Goal: Task Accomplishment & Management: Manage account settings

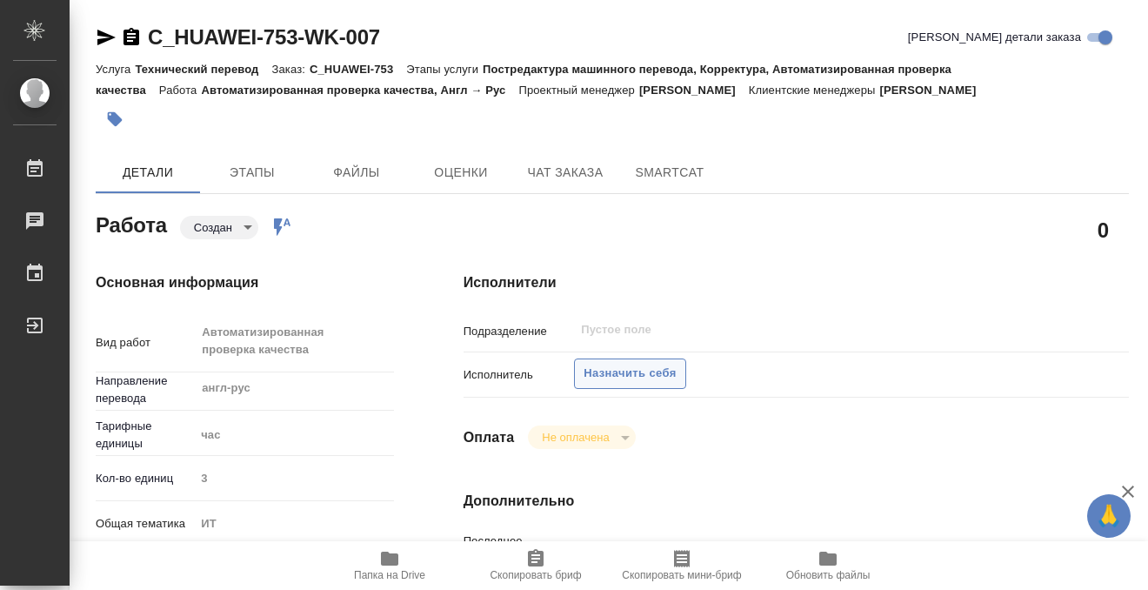
click at [658, 370] on span "Назначить себя" at bounding box center [629, 373] width 92 height 20
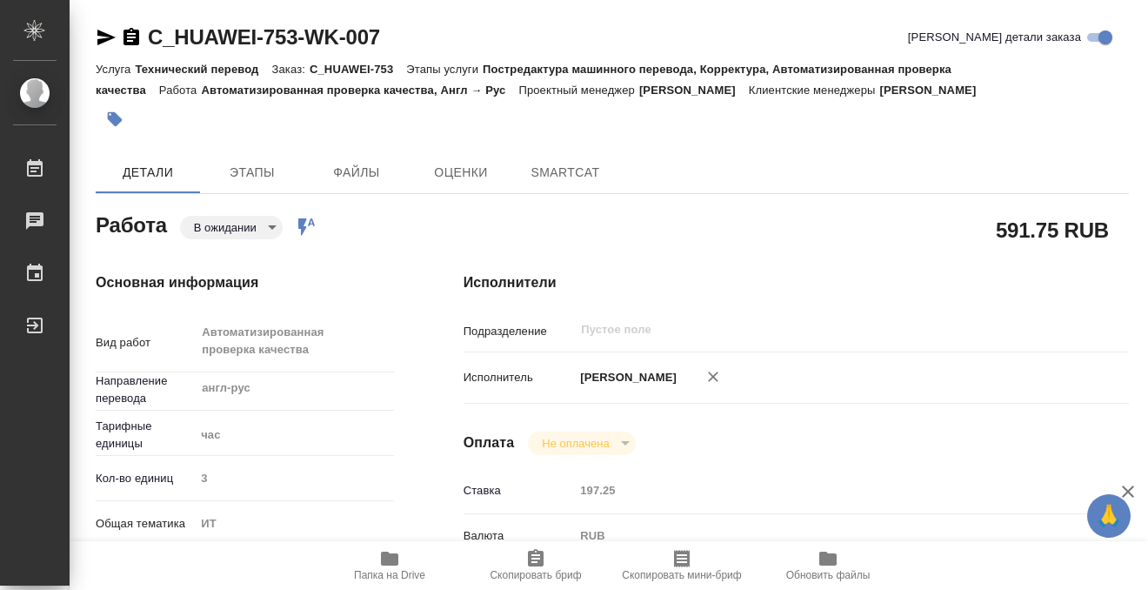
type textarea "x"
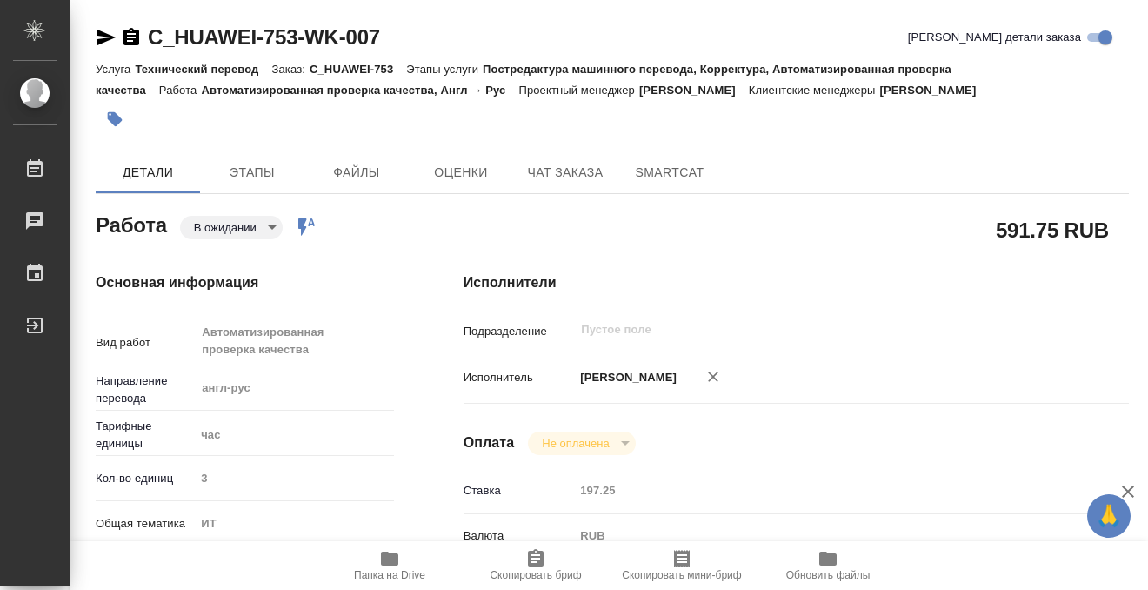
type textarea "x"
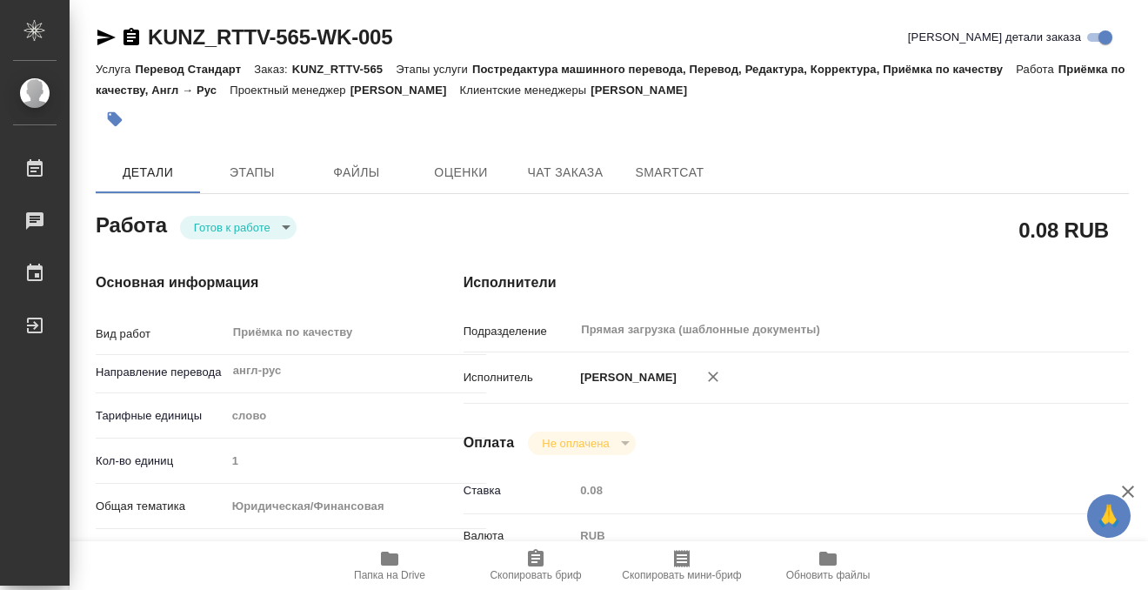
click at [110, 116] on icon "button" at bounding box center [115, 119] width 15 height 15
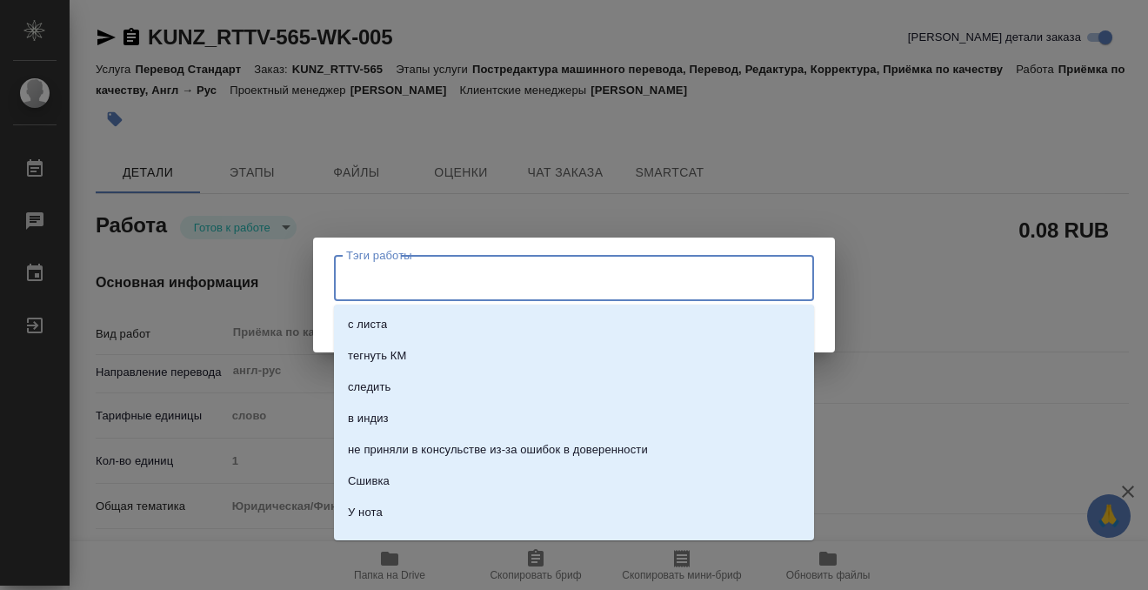
click at [506, 268] on input "Тэги работы" at bounding box center [557, 278] width 431 height 30
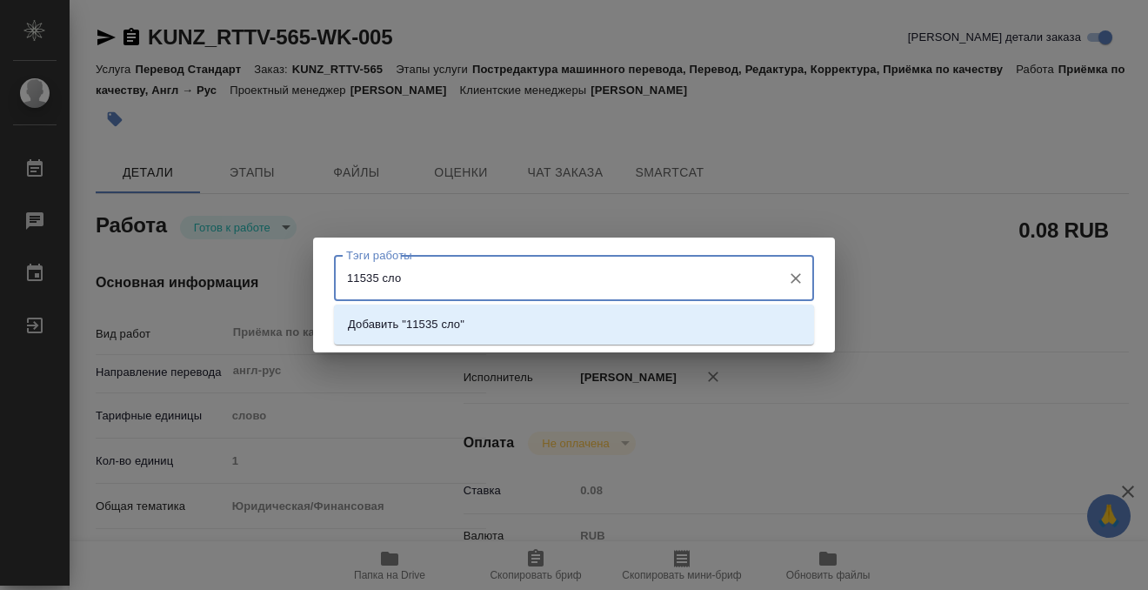
type input "11535 слов"
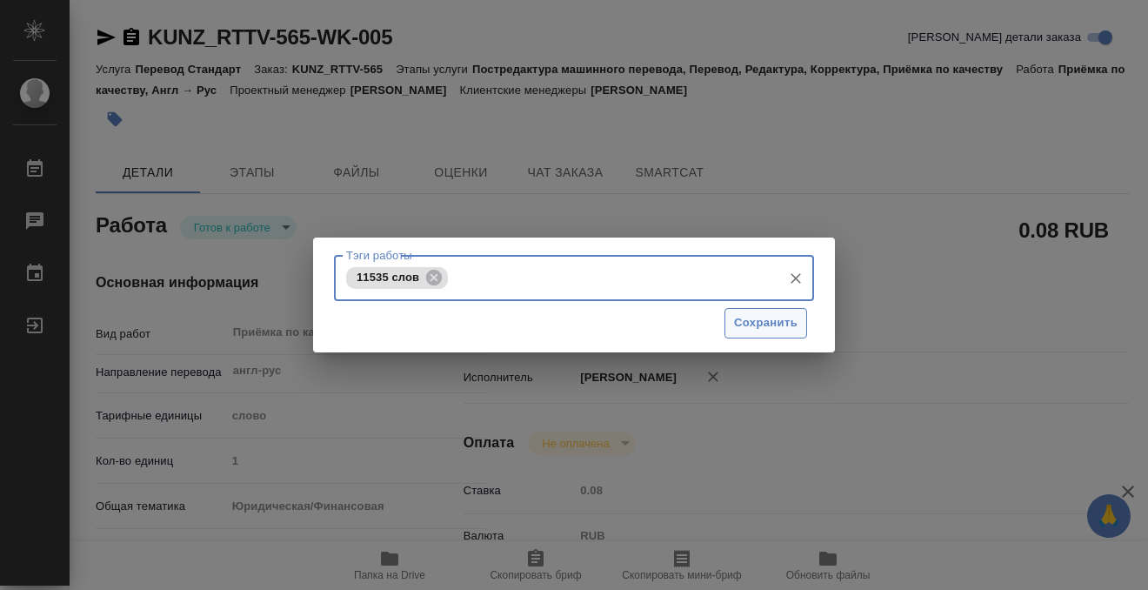
click at [789, 310] on button "Сохранить" at bounding box center [765, 323] width 83 height 30
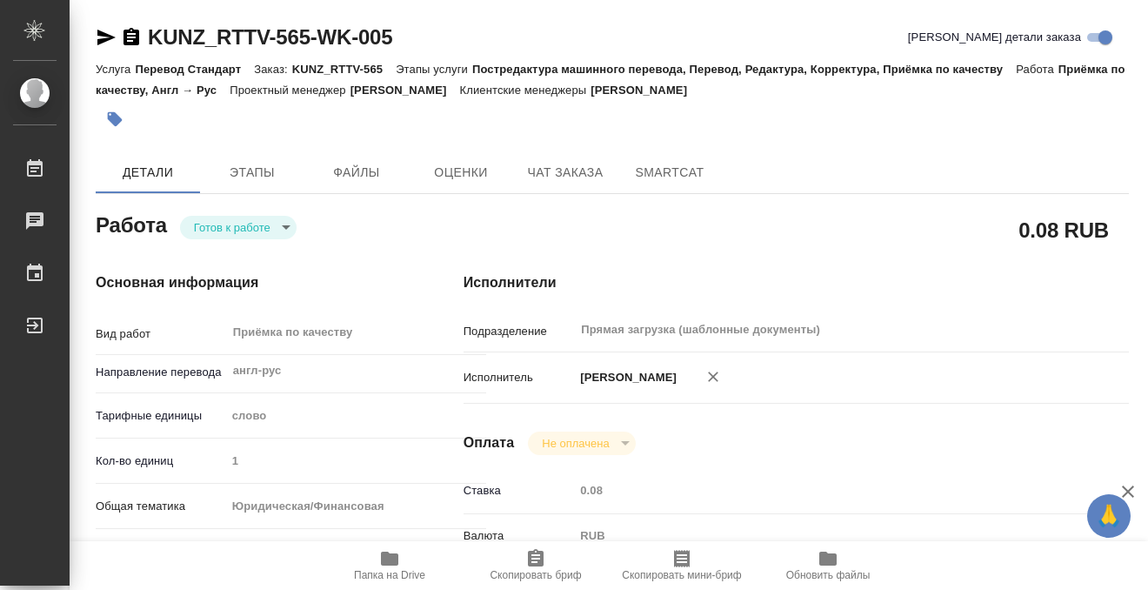
type input "readyForWork"
type input "англ-рус"
type input "5a8b1489cc6b4906c91bfd90"
type input "1"
type input "yr-fn"
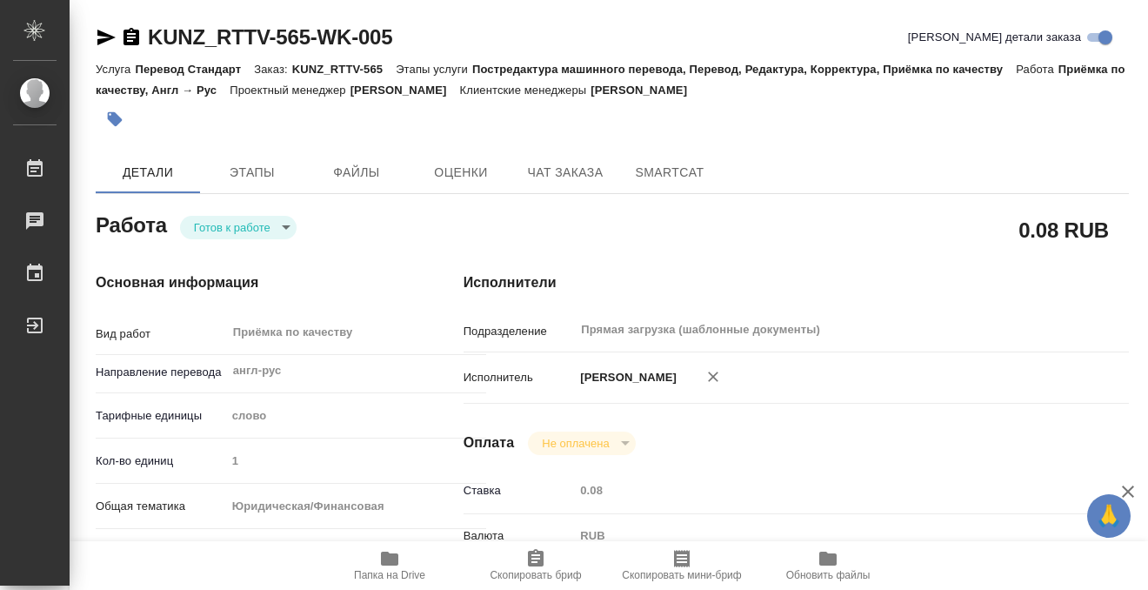
type input "5f647205b73bc97568ca66c0"
type input "14.08.2025 17:00"
type input "27.08.2025 15:00"
type input "Прямая загрузка (шаблонные документы)"
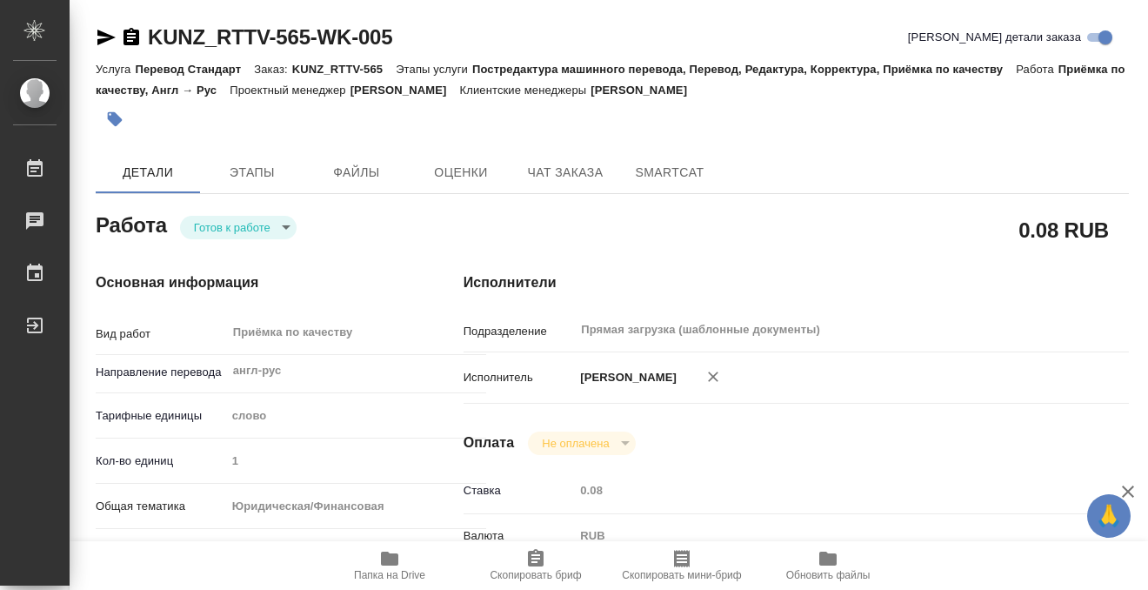
type input "notPayed"
type input "0.08"
type input "RUB"
type input "[PERSON_NAME]"
type input "KUNZ_RTTV-565"
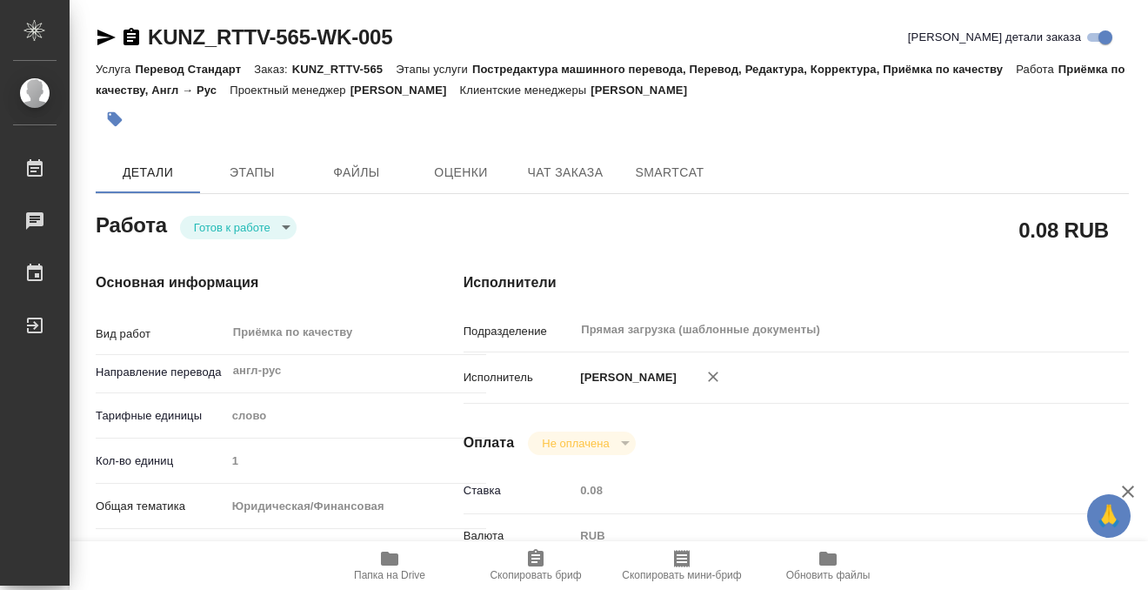
type input "Перевод Стандарт"
type input "Постредактура машинного перевода, Перевод, Редактура, Корректура, Приёмка по ка…"
type input "Веселова Юлия"
type input "[PERSON_NAME]"
type input "/Clients/RT/Orders/KUNZ_RTTV-565"
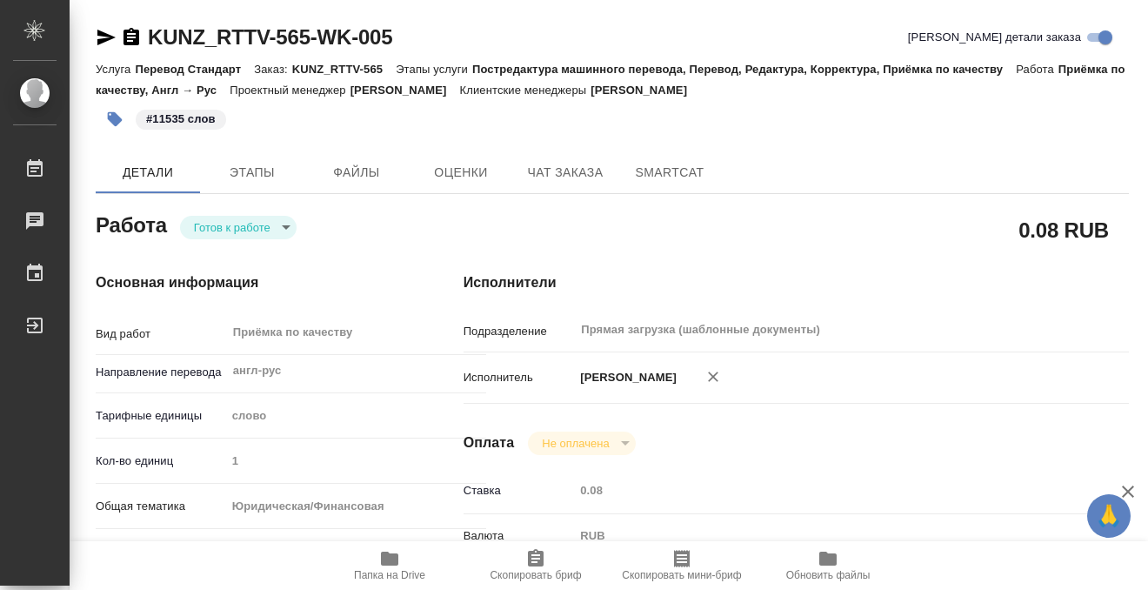
click at [259, 232] on body "🙏 .cls-1 fill:#fff; AWATERA Kobzeva Elizaveta Работы 0 Чаты График Выйти KUNZ_R…" at bounding box center [574, 295] width 1148 height 590
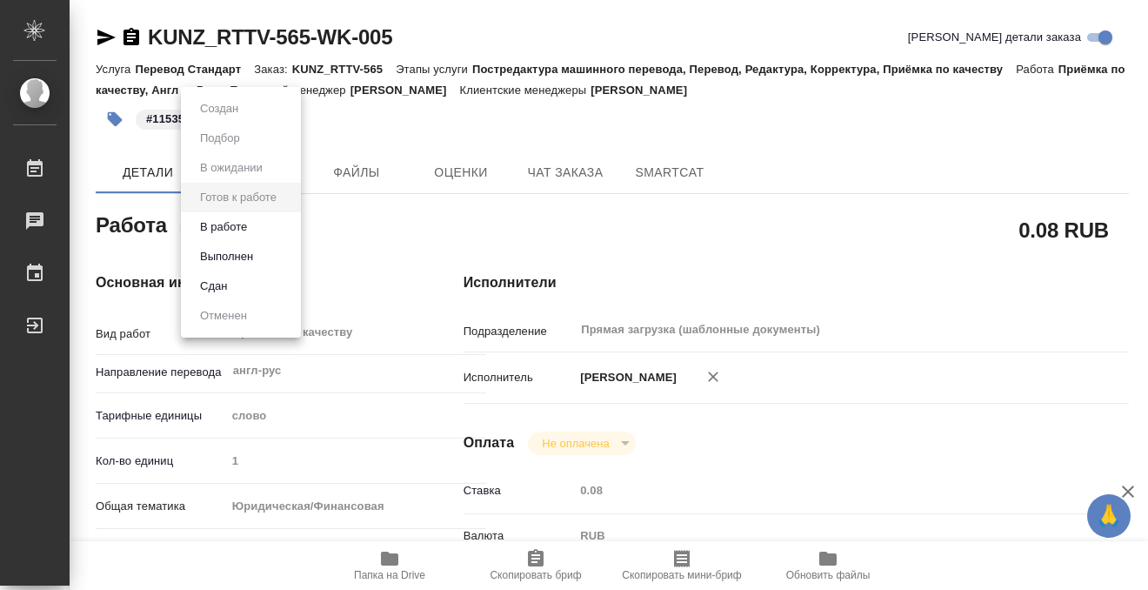
click at [263, 259] on li "Выполнен" at bounding box center [241, 257] width 120 height 30
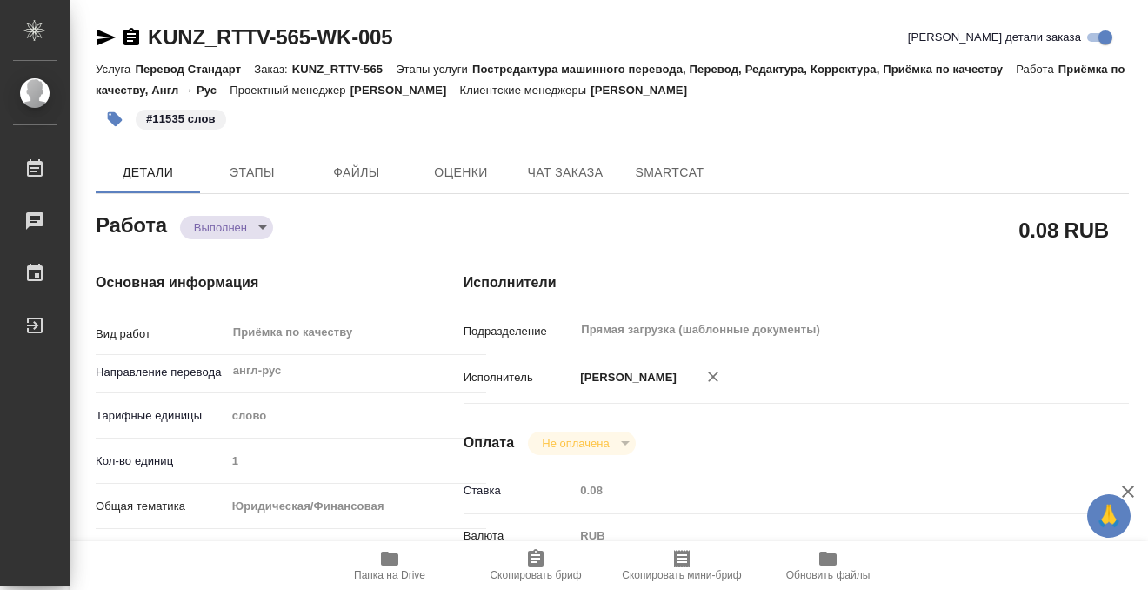
type textarea "x"
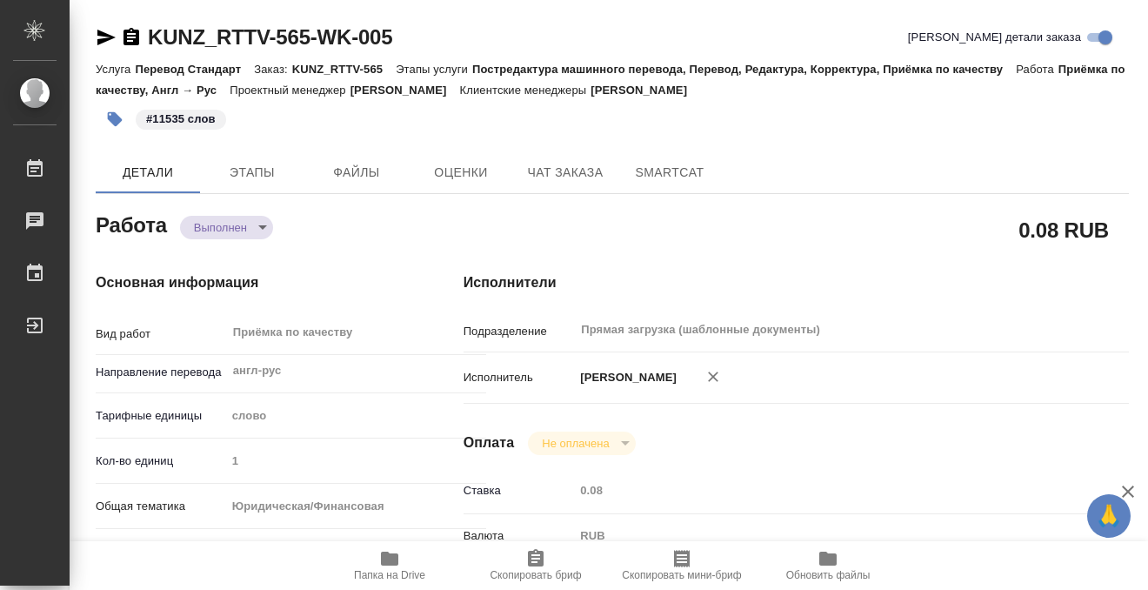
type textarea "x"
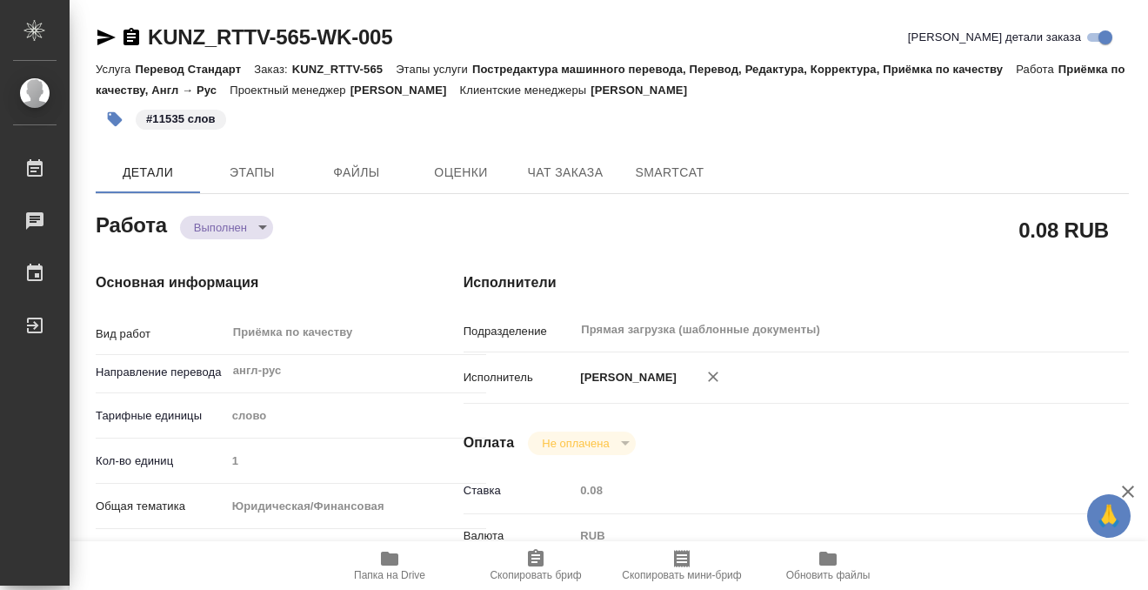
type textarea "x"
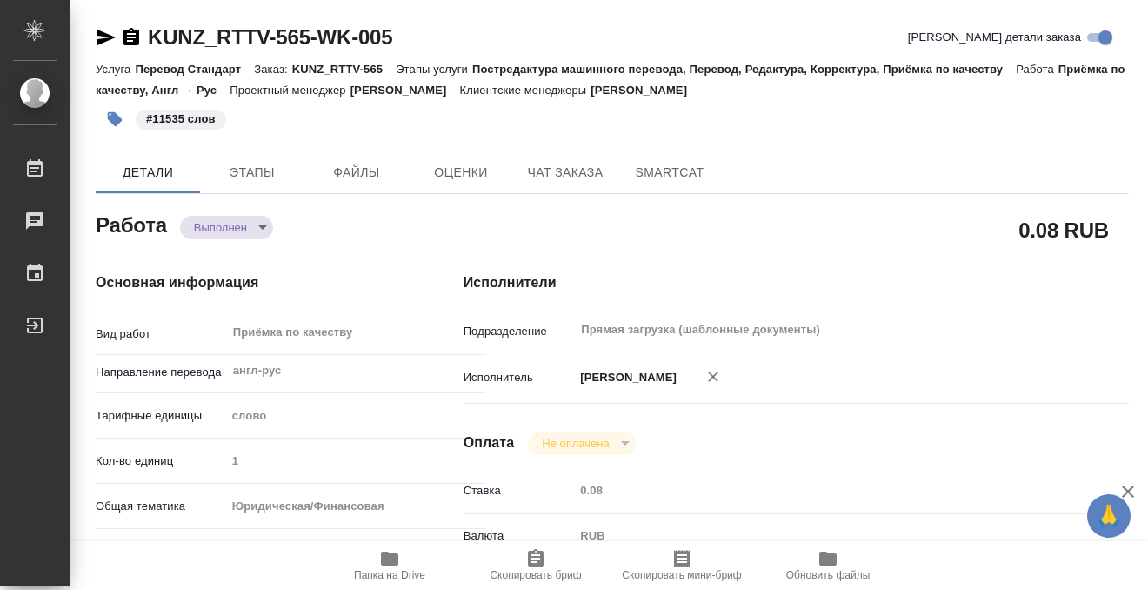
click at [137, 33] on icon "button" at bounding box center [131, 36] width 16 height 17
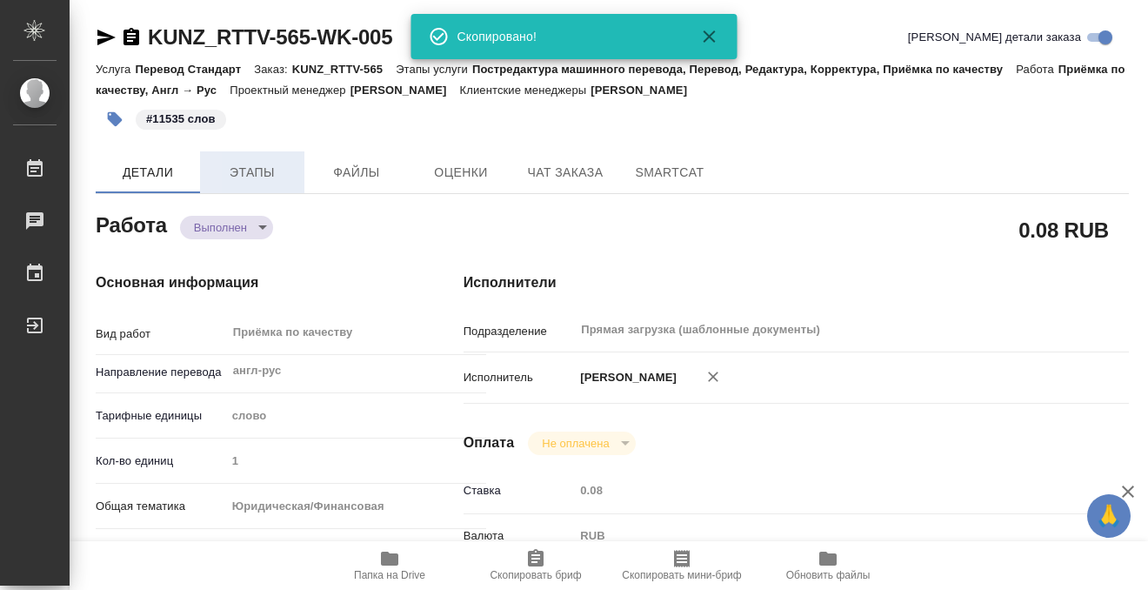
click at [274, 189] on button "Этапы" at bounding box center [252, 172] width 104 height 42
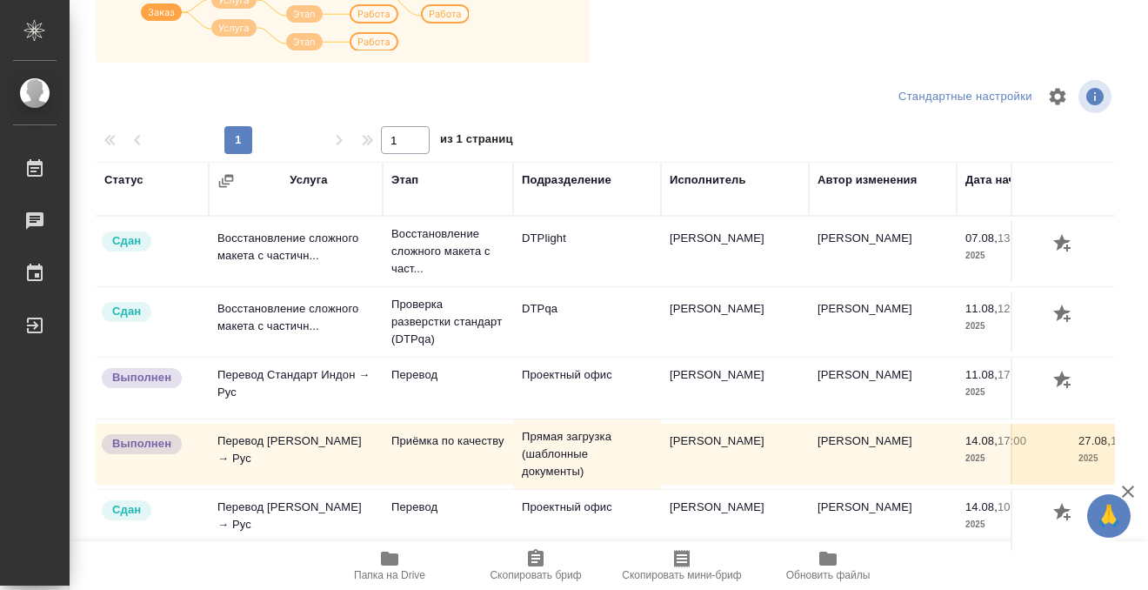
scroll to position [317, 0]
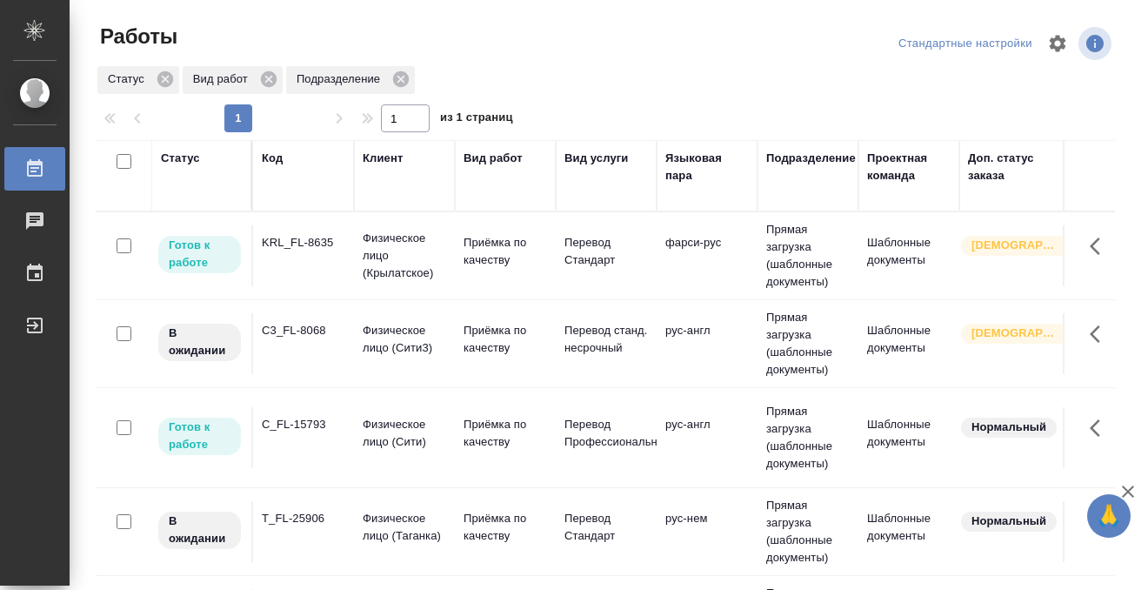
click at [183, 141] on th "Статус" at bounding box center [202, 175] width 101 height 71
drag, startPoint x: 183, startPoint y: 155, endPoint x: 206, endPoint y: 277, distance: 124.8
click at [183, 155] on div "Статус" at bounding box center [180, 158] width 39 height 17
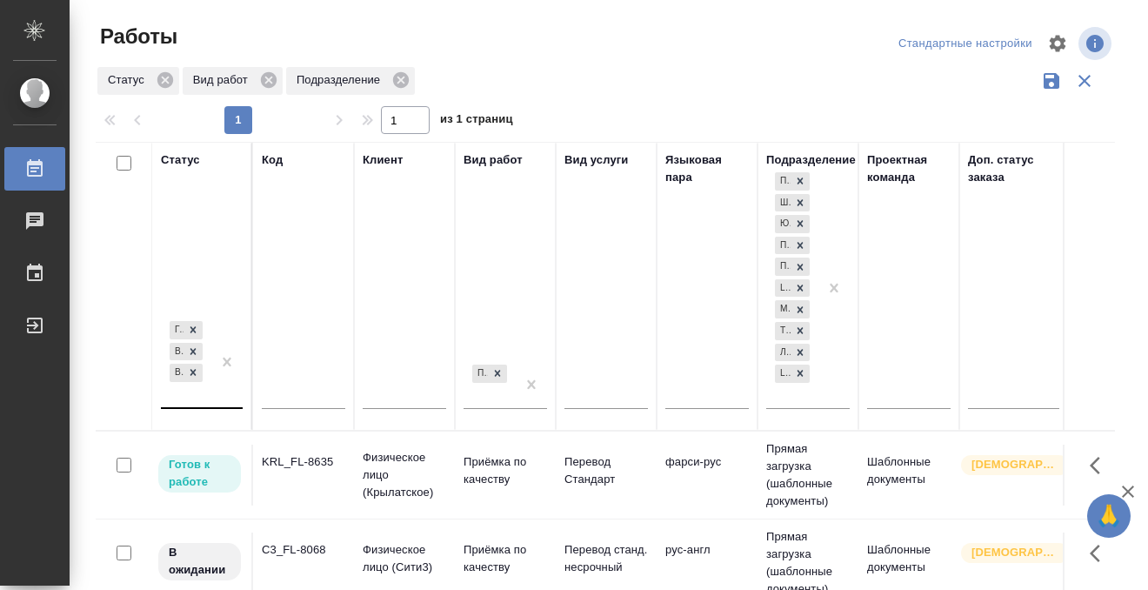
click at [196, 402] on div "Готов к работе В работе В ожидании" at bounding box center [202, 368] width 82 height 103
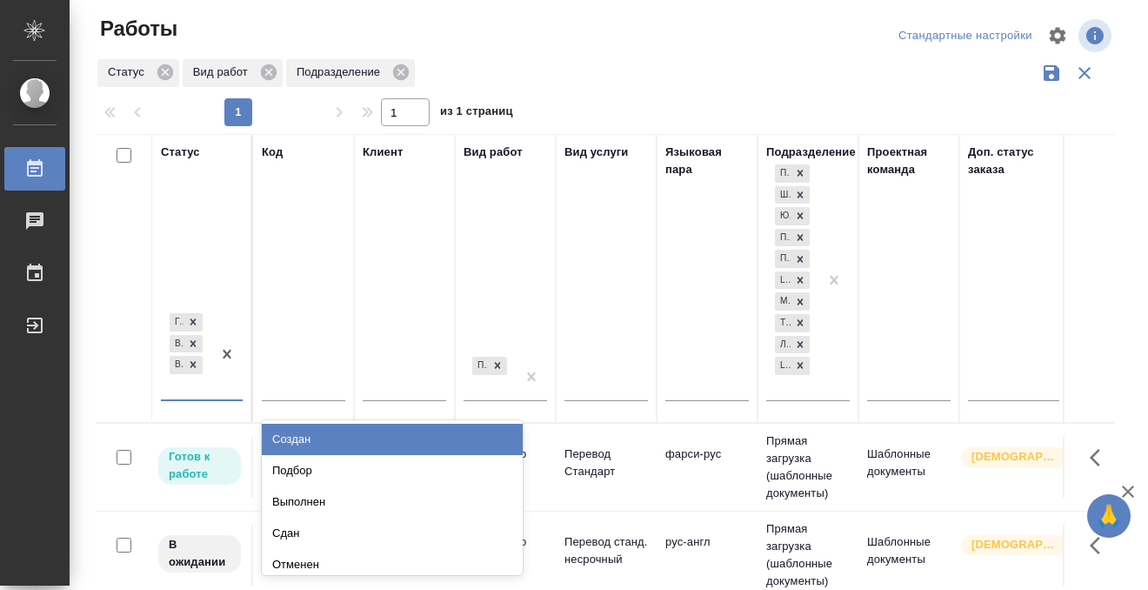
scroll to position [9, 0]
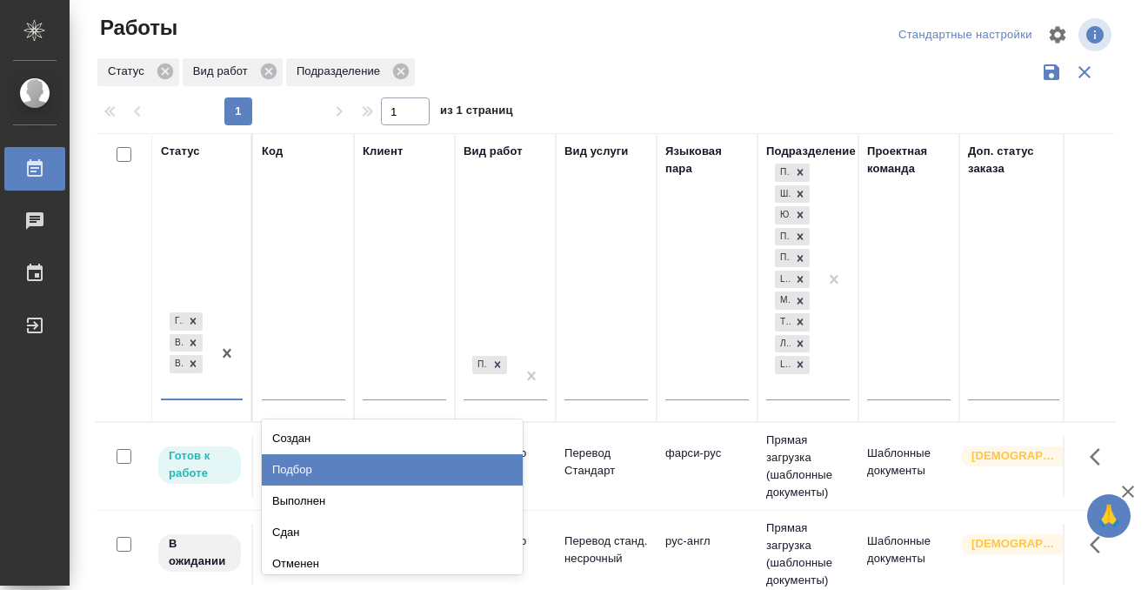
click at [320, 463] on div "Подбор" at bounding box center [392, 469] width 261 height 31
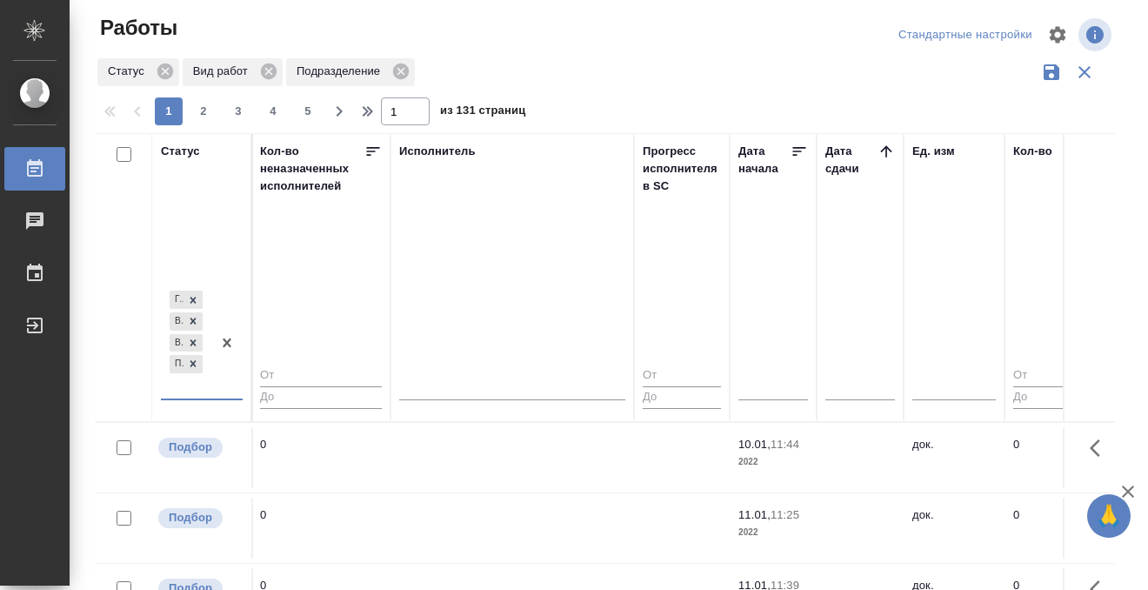
scroll to position [0, 1040]
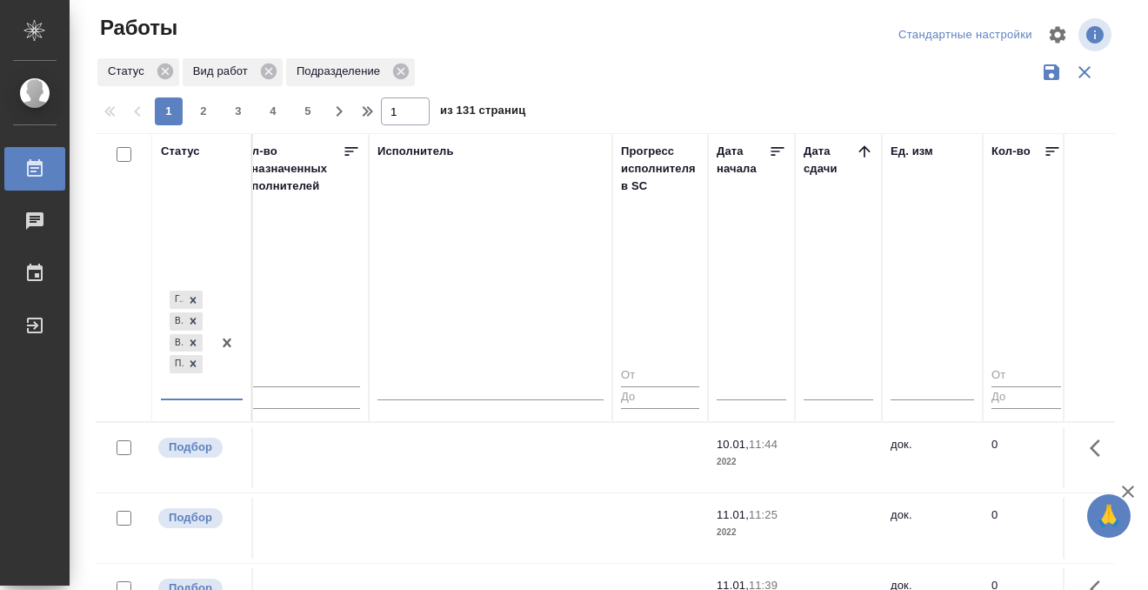
click at [859, 148] on icon at bounding box center [864, 151] width 17 height 17
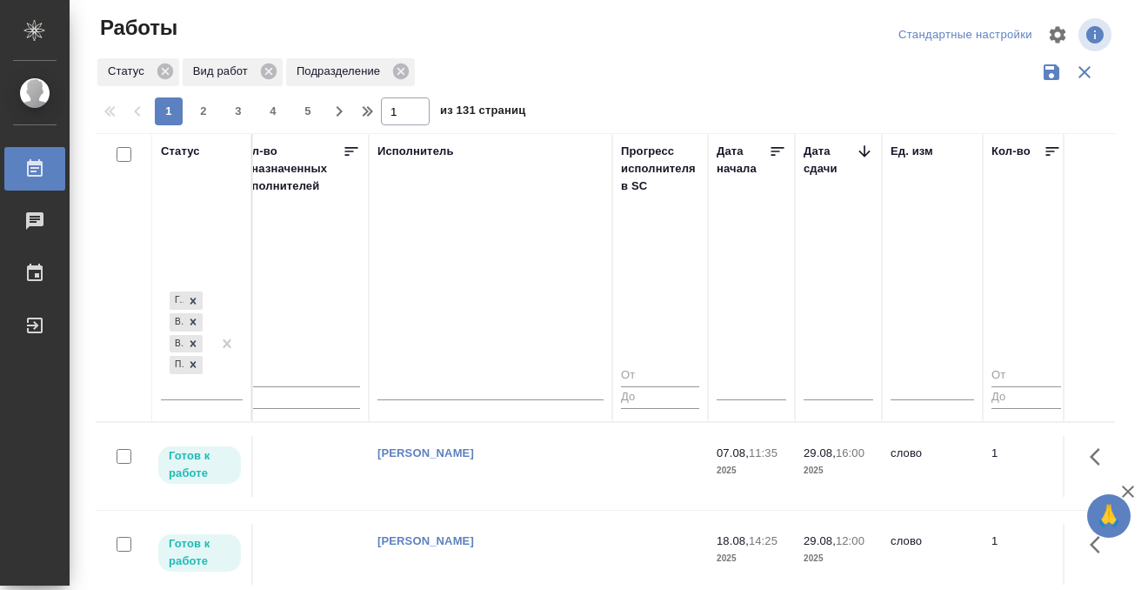
click at [37, 173] on icon at bounding box center [34, 168] width 21 height 21
